Goal: Transaction & Acquisition: Purchase product/service

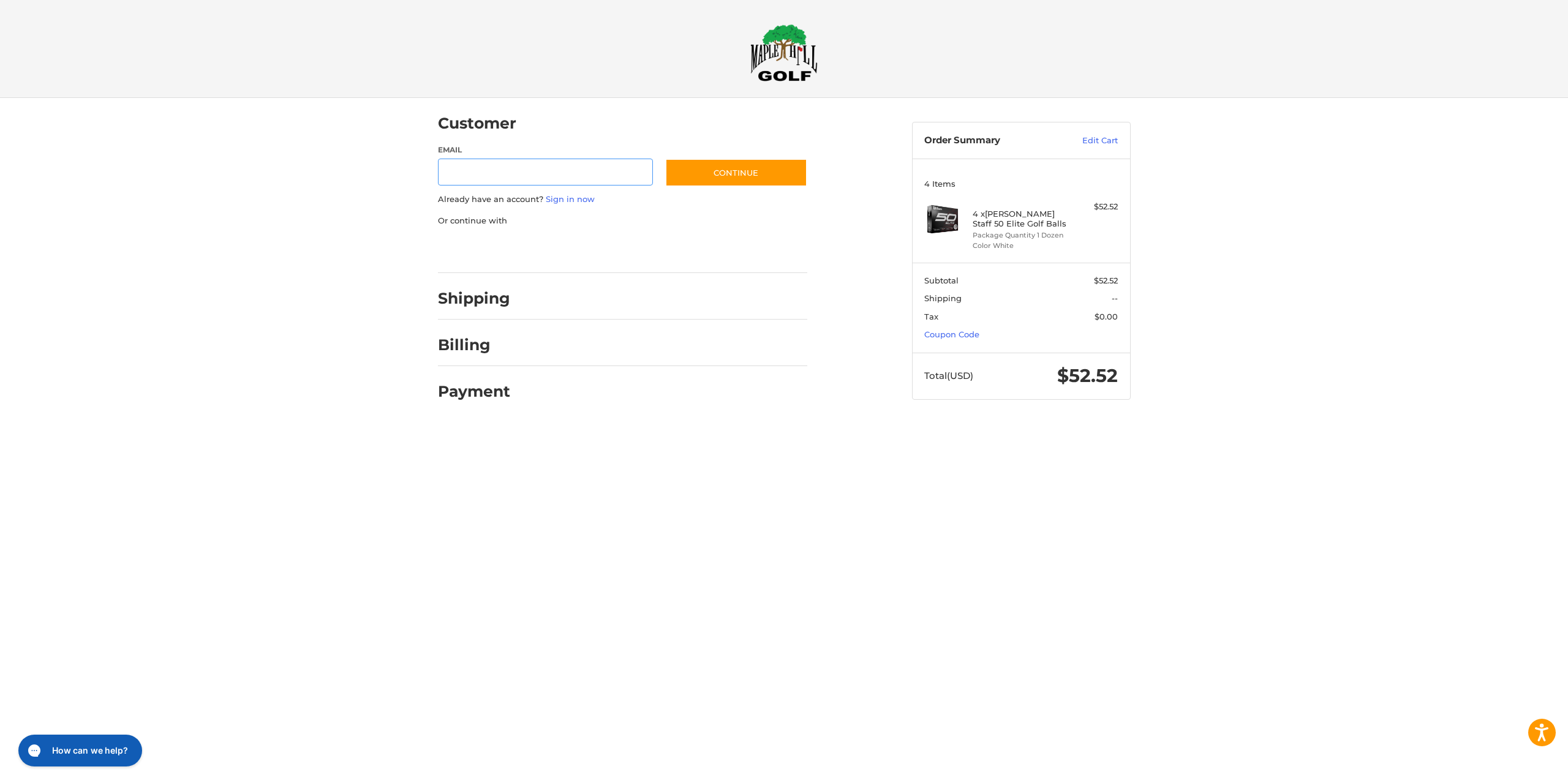
click at [499, 175] on input "Email" at bounding box center [546, 172] width 216 height 27
type input "**********"
click at [752, 178] on button "Continue" at bounding box center [736, 172] width 142 height 28
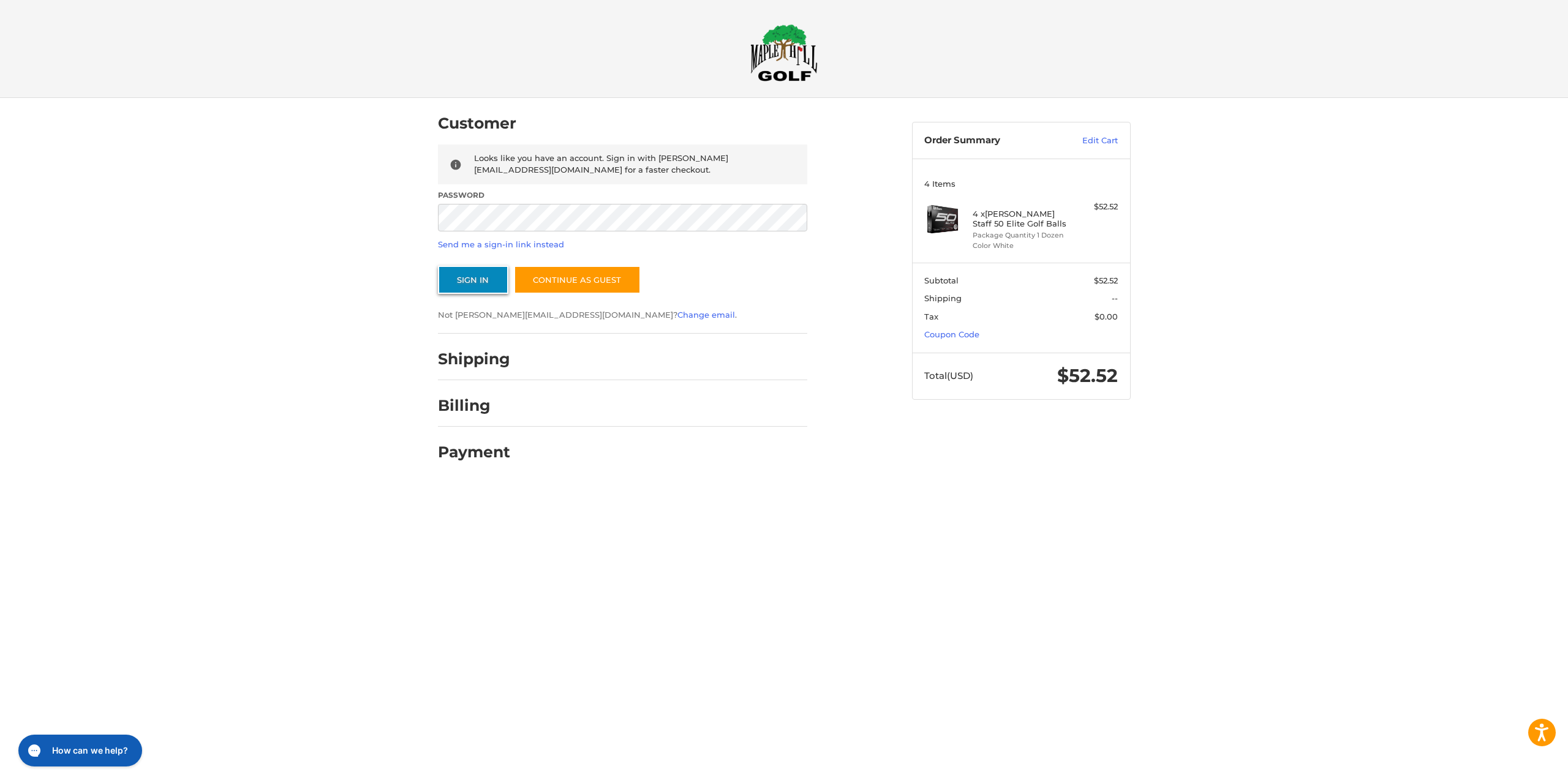
click at [483, 285] on button "Sign In" at bounding box center [473, 279] width 70 height 28
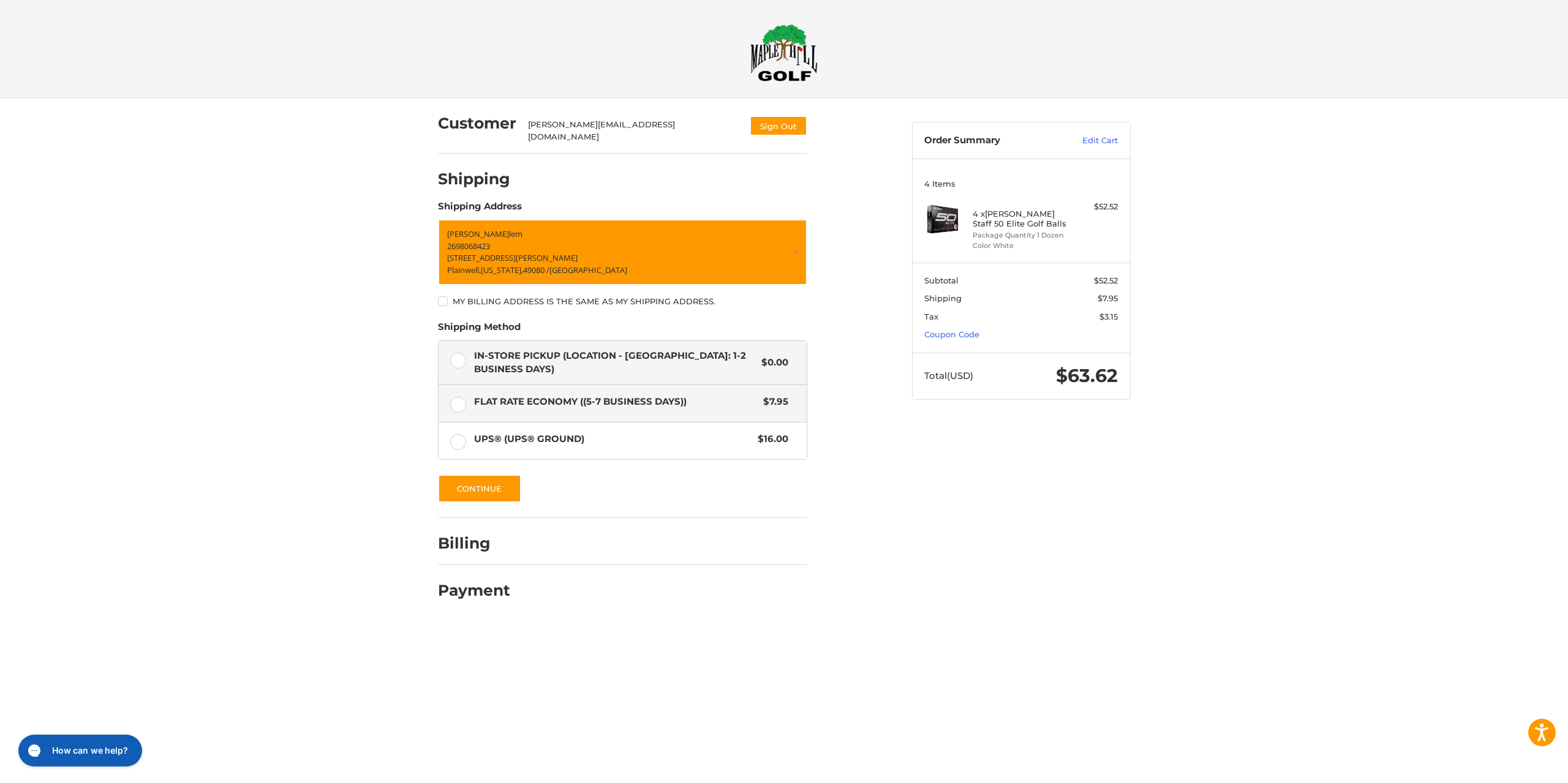
click at [455, 358] on label "In-Store Pickup (Location - [GEOGRAPHIC_DATA]: 1-2 BUSINESS DAYS) $0.00" at bounding box center [623, 363] width 368 height 44
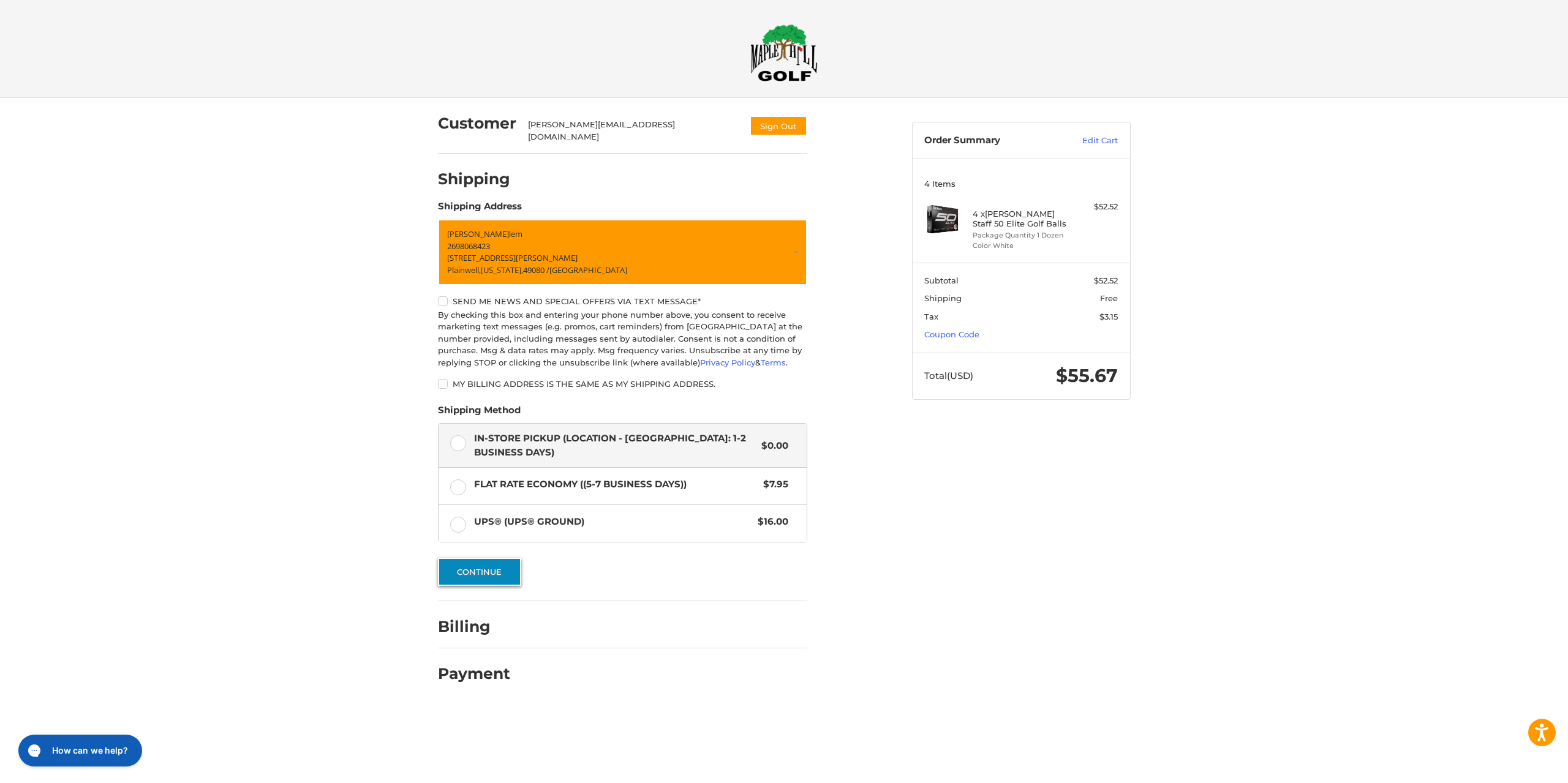
click at [470, 571] on button "Continue" at bounding box center [480, 572] width 84 height 28
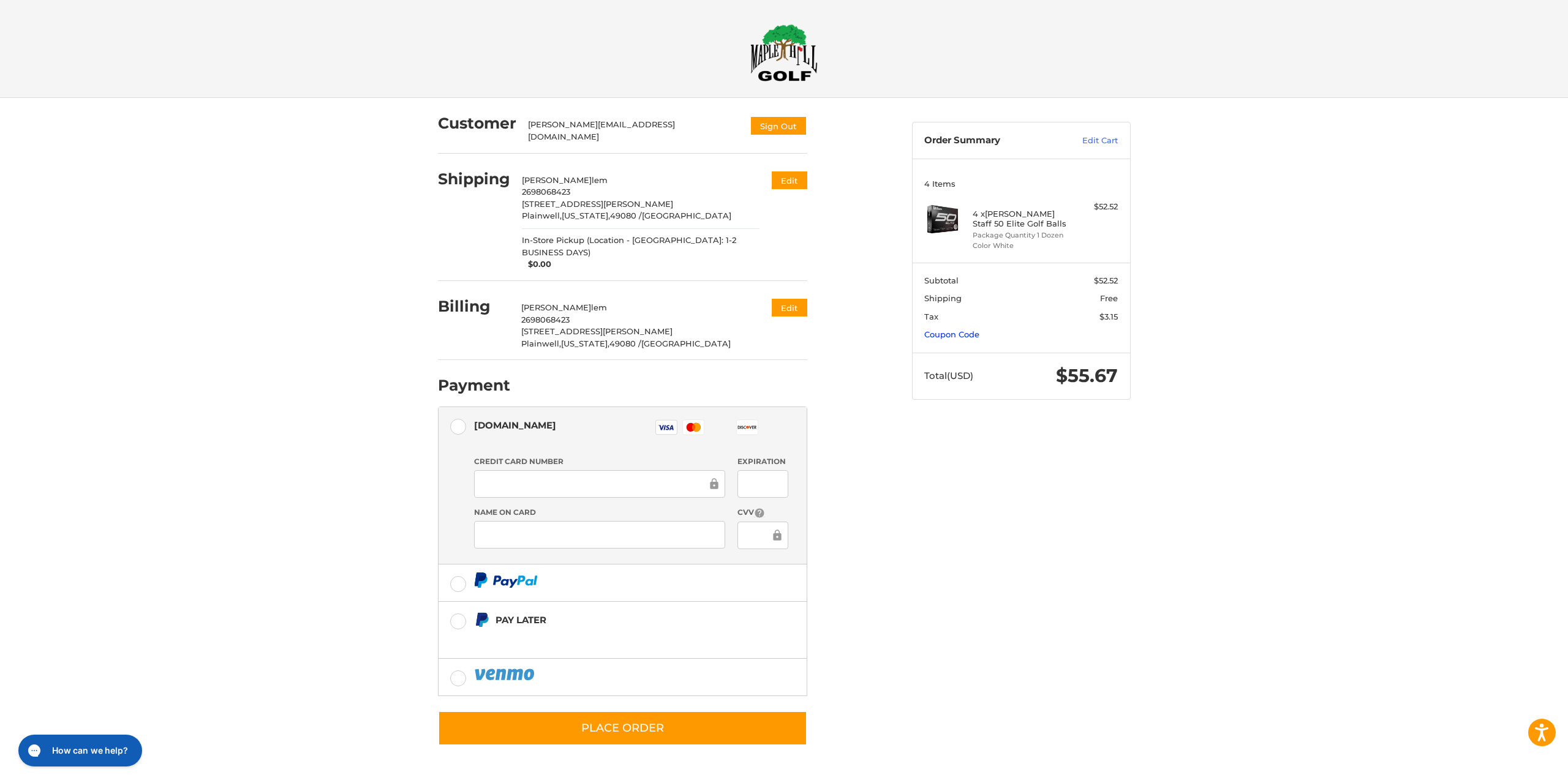
click at [943, 331] on link "Coupon Code" at bounding box center [951, 335] width 55 height 10
click at [1087, 141] on link "Edit Cart" at bounding box center [1087, 141] width 62 height 13
